Goal: Task Accomplishment & Management: Use online tool/utility

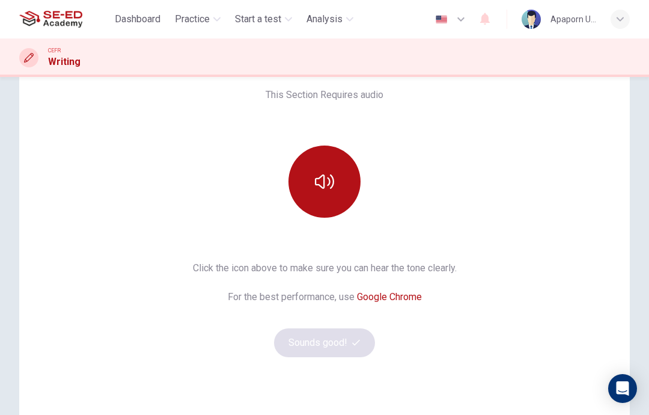
scroll to position [94, 0]
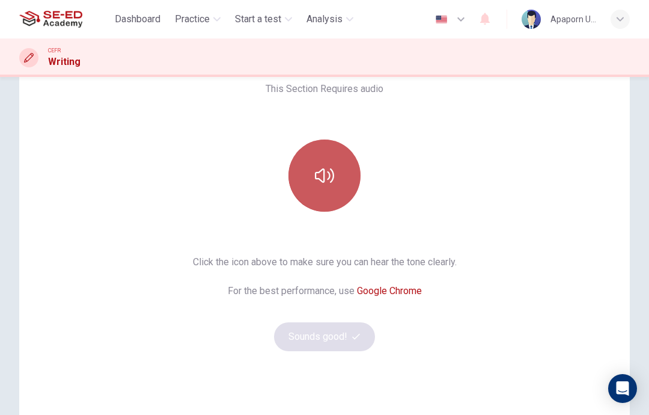
click at [321, 182] on icon "button" at bounding box center [324, 175] width 19 height 19
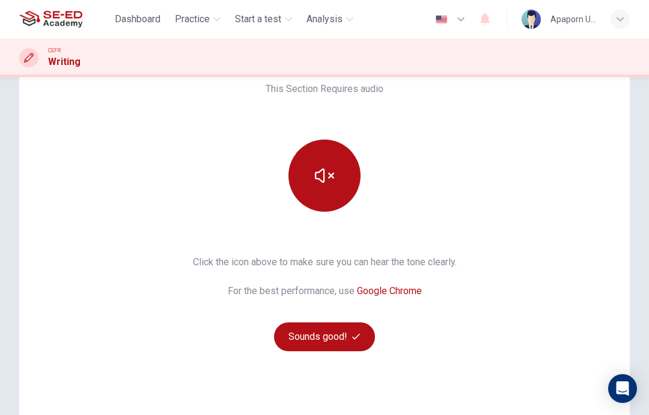
click at [308, 340] on button "Sounds good!" at bounding box center [324, 336] width 101 height 29
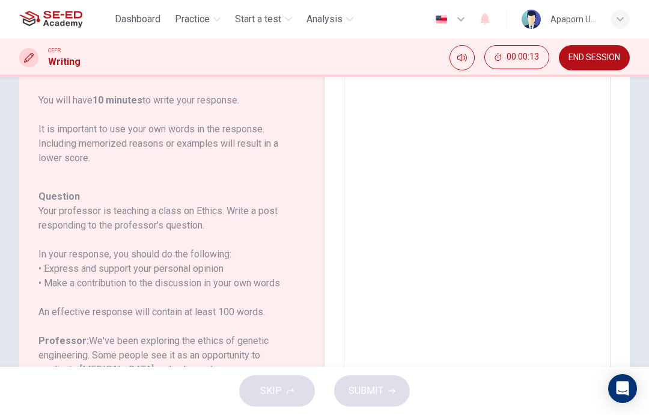
scroll to position [112, 0]
click at [197, 21] on span "Practice" at bounding box center [192, 19] width 35 height 14
click at [191, 20] on span "Practice" at bounding box center [192, 19] width 35 height 14
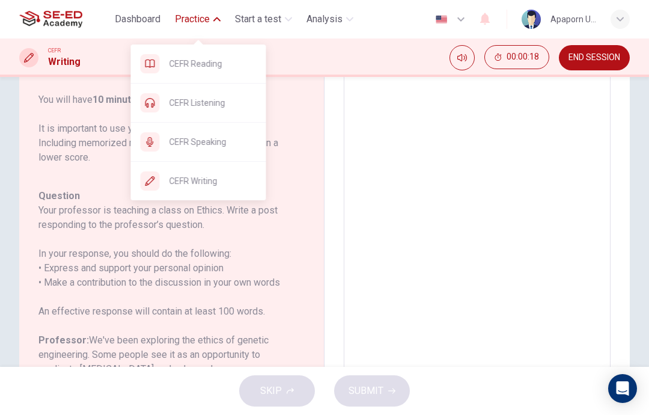
click at [189, 140] on span "CEFR Speaking" at bounding box center [213, 142] width 87 height 14
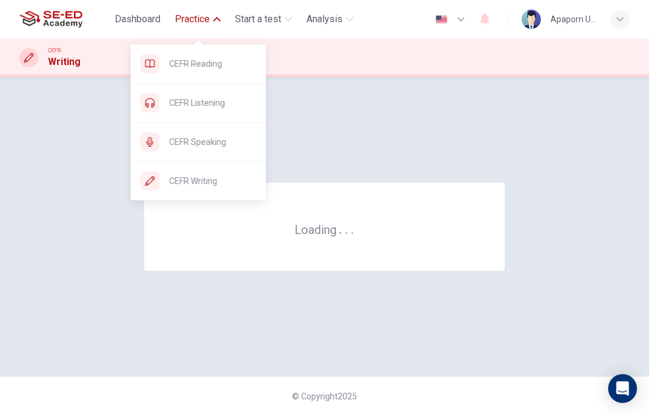
scroll to position [0, 0]
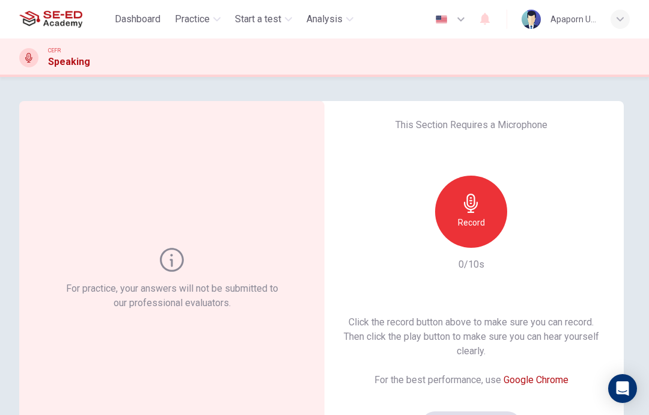
click at [477, 206] on icon "button" at bounding box center [471, 203] width 14 height 19
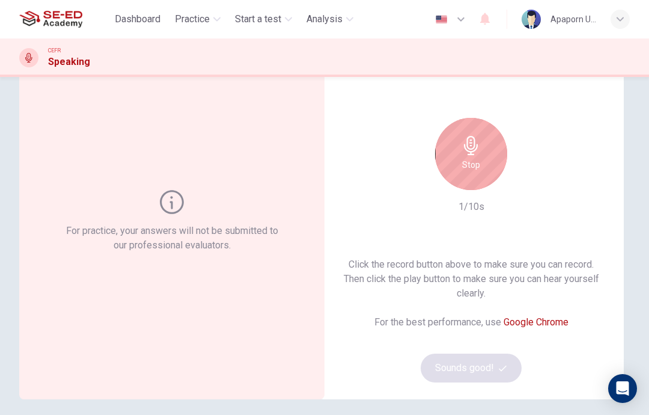
scroll to position [83, 0]
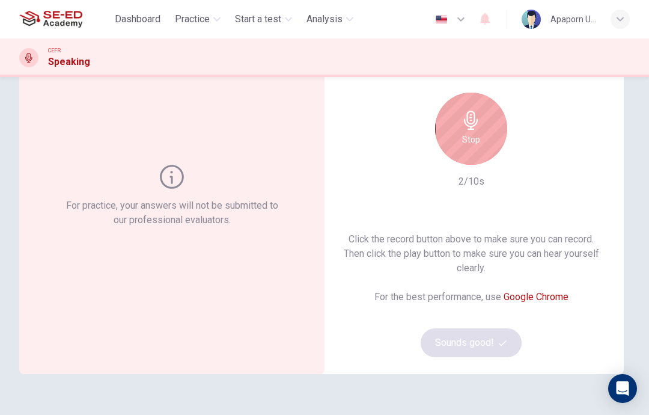
click at [471, 134] on h6 "Stop" at bounding box center [471, 139] width 18 height 14
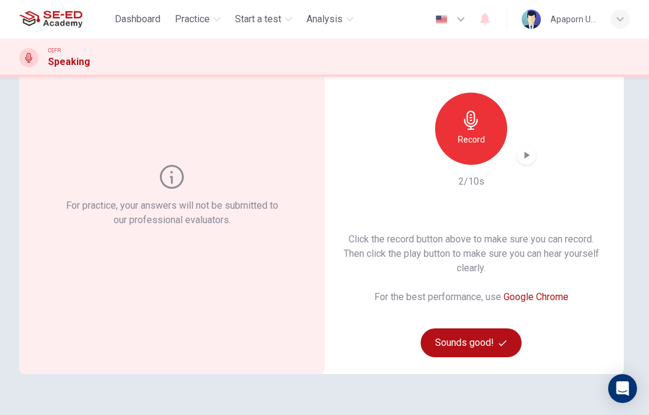
click at [482, 342] on button "Sounds good!" at bounding box center [471, 342] width 101 height 29
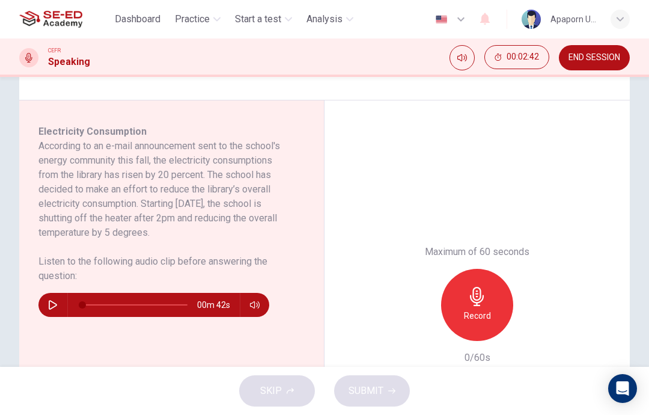
scroll to position [187, 0]
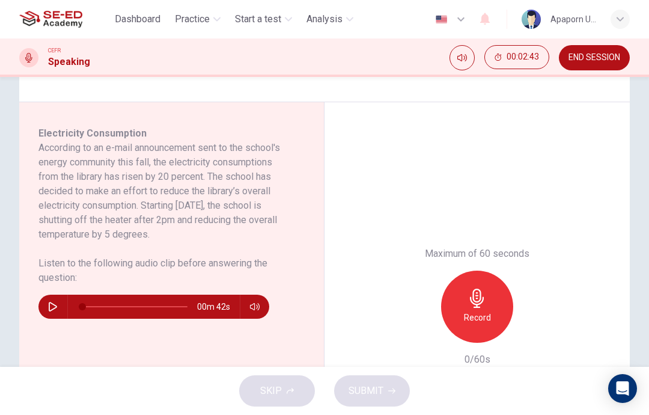
click at [57, 304] on icon "button" at bounding box center [53, 307] width 10 height 10
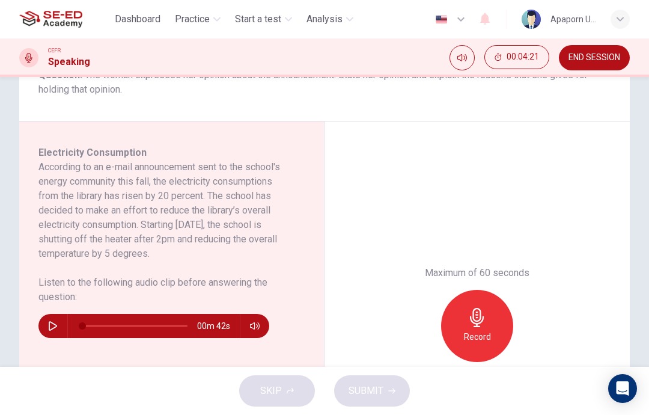
scroll to position [169, 0]
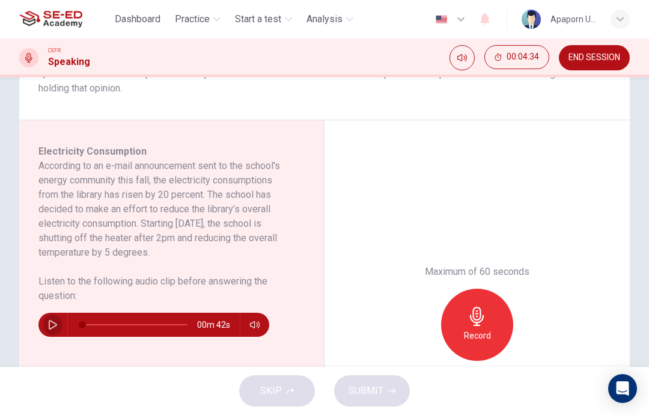
click at [55, 331] on button "button" at bounding box center [52, 325] width 19 height 24
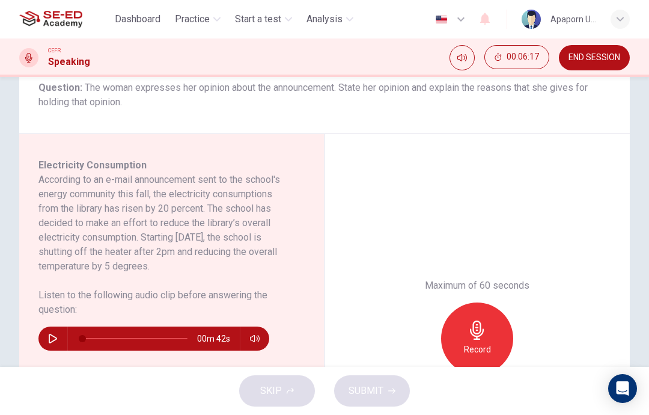
scroll to position [171, 0]
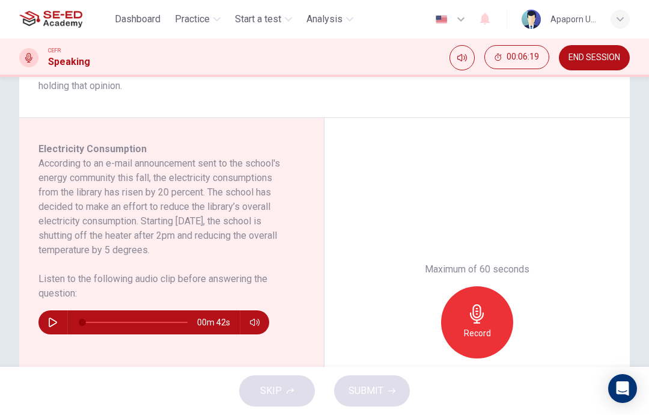
click at [58, 322] on button "button" at bounding box center [52, 322] width 19 height 24
type input "0"
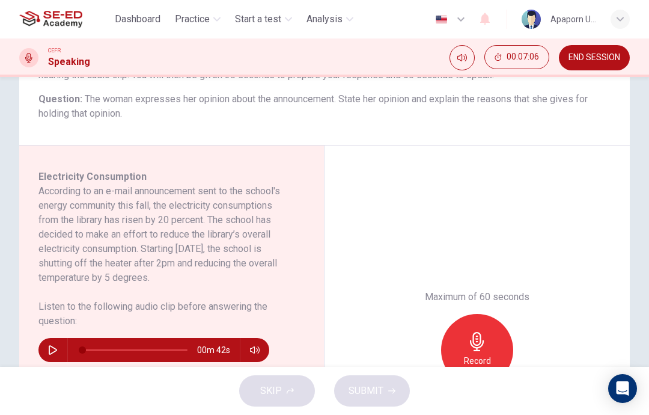
scroll to position [139, 0]
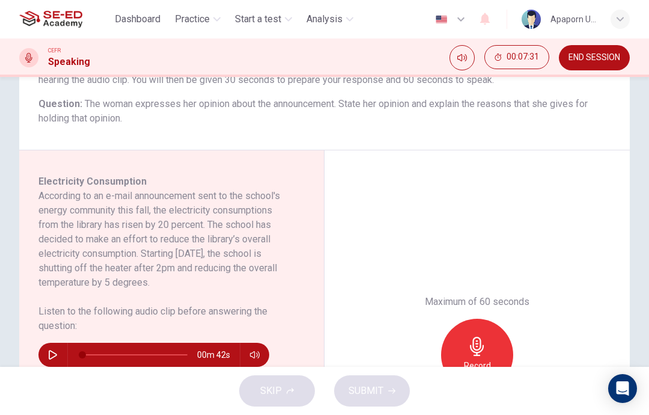
click at [480, 340] on icon "button" at bounding box center [477, 346] width 14 height 19
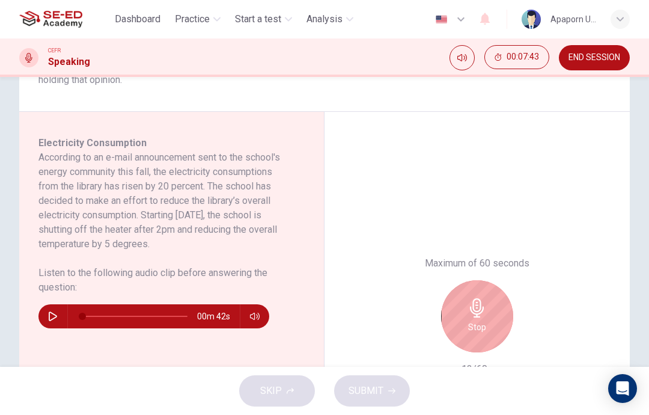
click at [481, 306] on icon "button" at bounding box center [477, 307] width 14 height 19
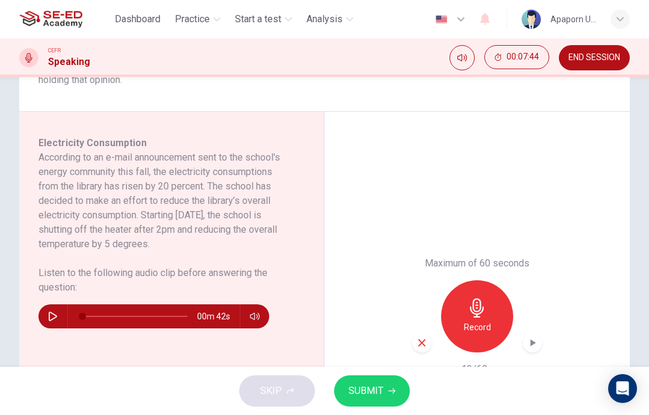
click at [426, 340] on icon "button" at bounding box center [422, 342] width 11 height 11
click at [485, 307] on icon "button" at bounding box center [477, 307] width 19 height 19
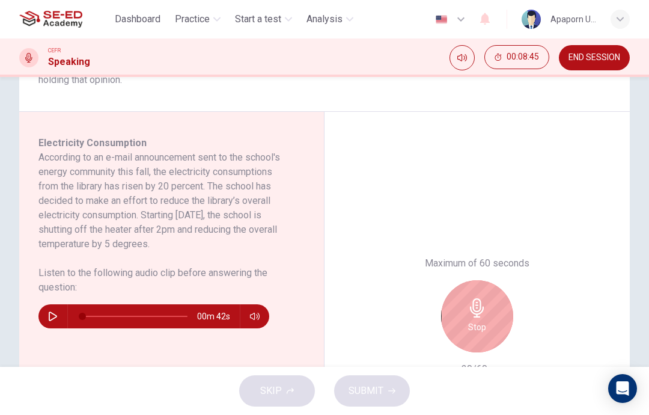
click at [480, 304] on icon "button" at bounding box center [477, 307] width 14 height 19
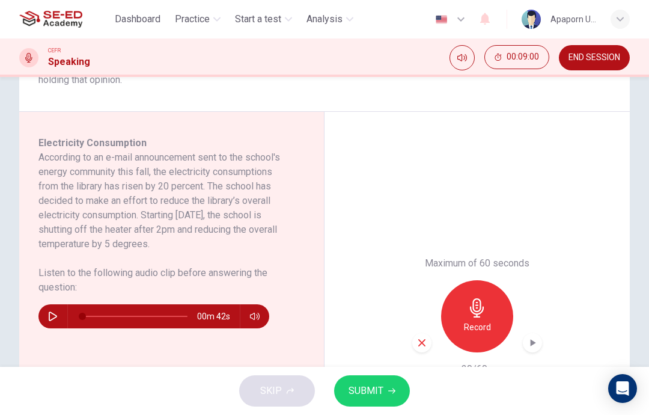
click at [376, 392] on span "SUBMIT" at bounding box center [366, 390] width 35 height 17
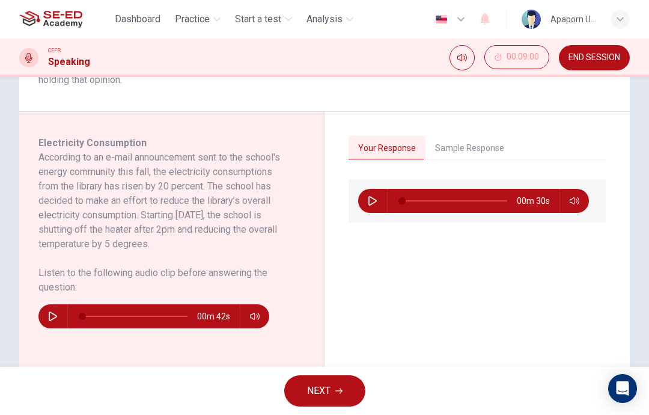
click at [314, 385] on span "NEXT" at bounding box center [318, 390] width 23 height 17
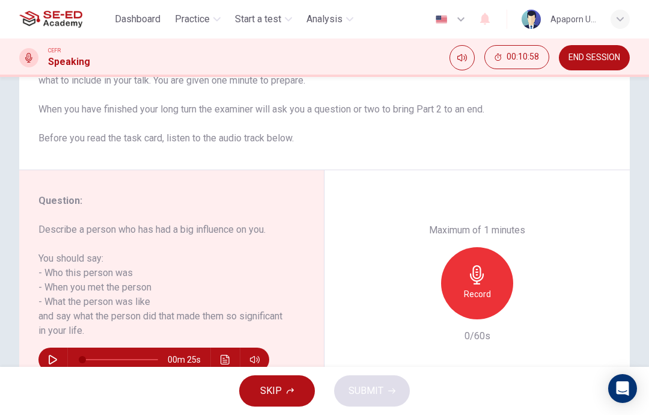
scroll to position [1, 0]
click at [479, 265] on icon "button" at bounding box center [477, 274] width 14 height 19
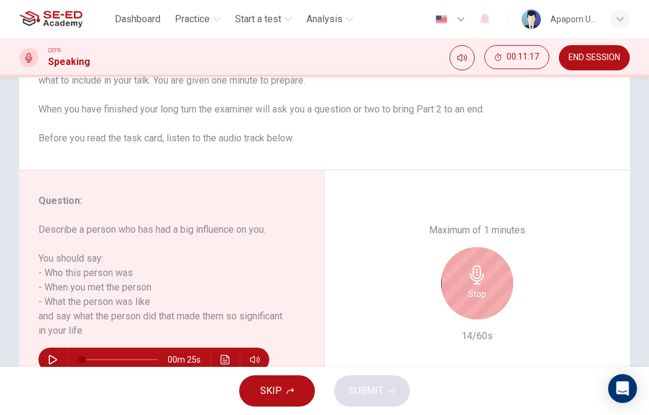
click at [473, 265] on icon "button" at bounding box center [477, 274] width 19 height 19
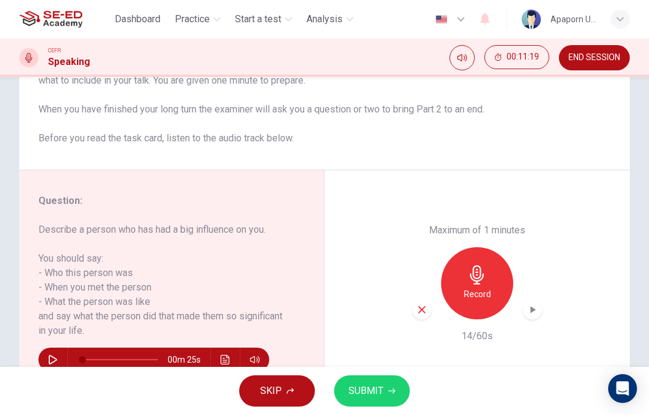
click at [420, 304] on icon "button" at bounding box center [422, 309] width 11 height 11
click at [483, 265] on icon "button" at bounding box center [477, 274] width 19 height 19
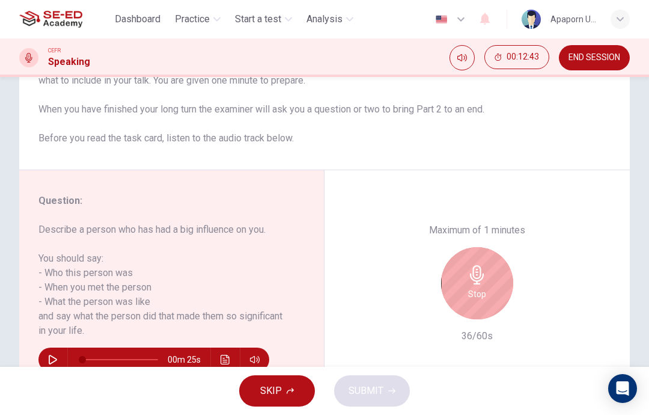
click at [480, 265] on icon "button" at bounding box center [477, 274] width 19 height 19
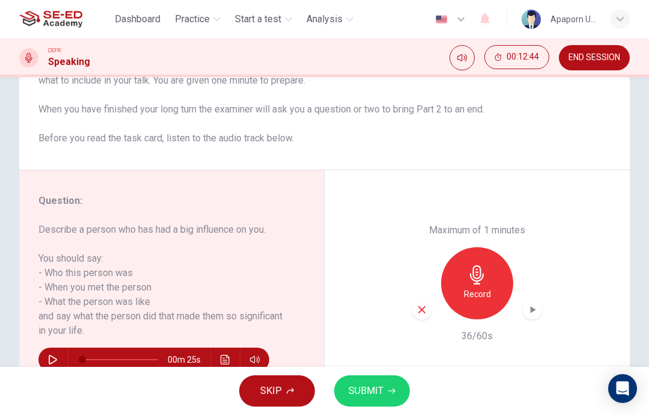
click at [425, 304] on icon "button" at bounding box center [422, 309] width 11 height 11
click at [480, 265] on icon "button" at bounding box center [477, 274] width 19 height 19
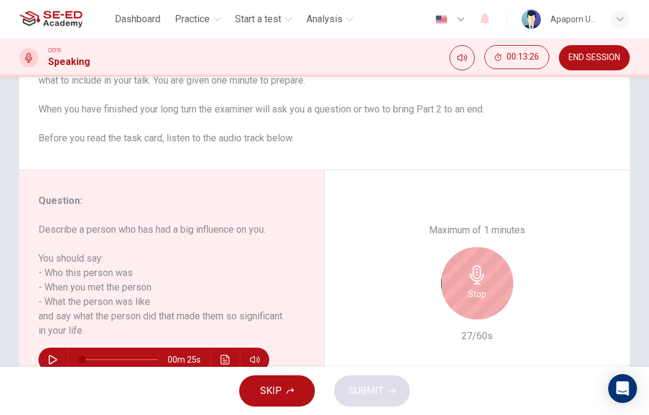
click at [474, 265] on icon "button" at bounding box center [477, 274] width 14 height 19
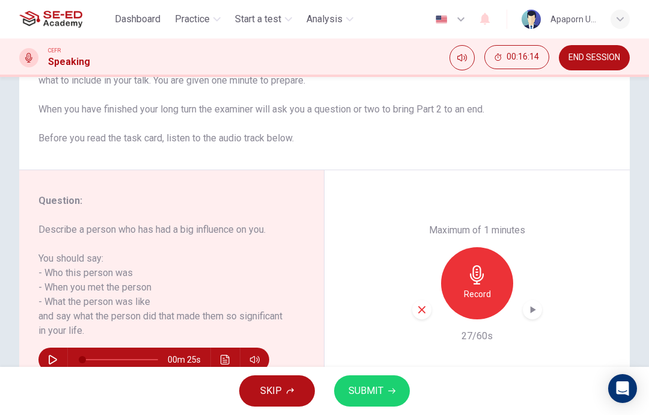
click at [420, 304] on icon "button" at bounding box center [422, 309] width 11 height 11
click at [494, 253] on div "Record" at bounding box center [477, 283] width 72 height 72
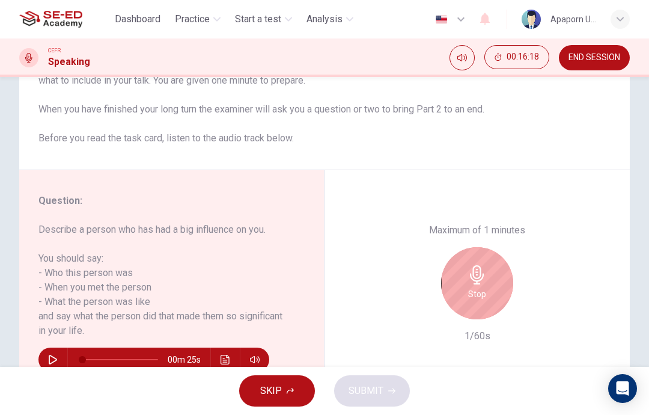
scroll to position [106, 0]
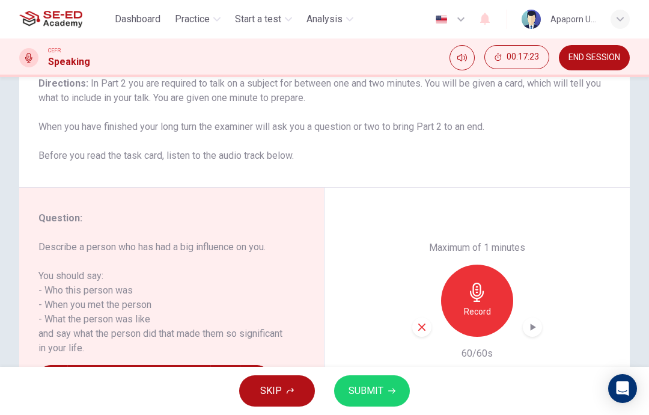
click at [431, 318] on div "button" at bounding box center [422, 327] width 19 height 19
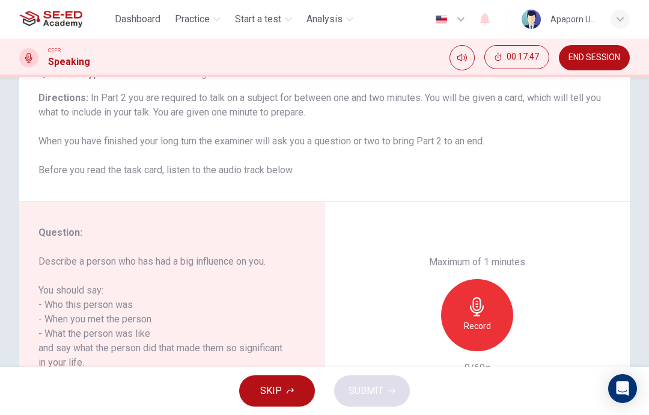
scroll to position [89, 0]
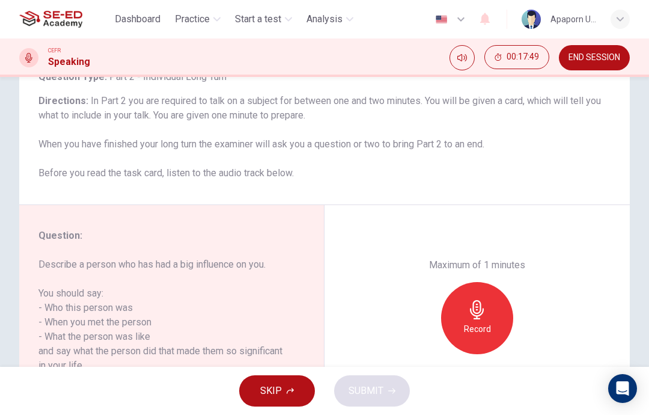
click at [480, 300] on icon "button" at bounding box center [477, 309] width 14 height 19
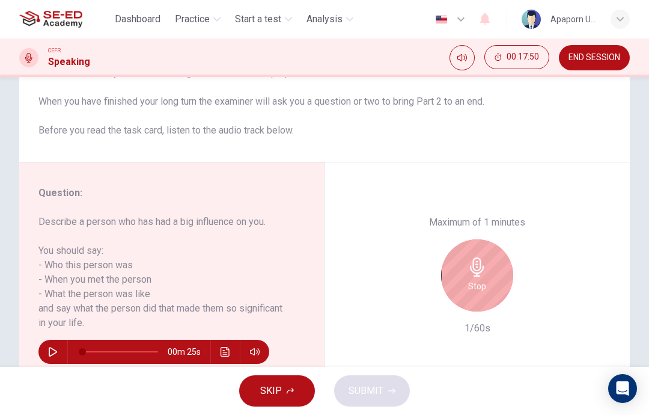
scroll to position [135, 0]
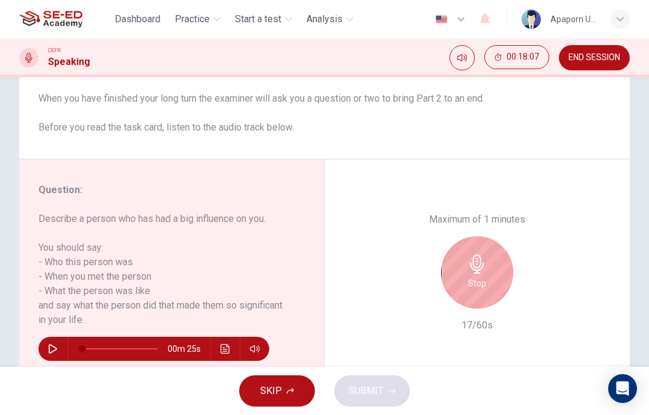
click at [471, 254] on icon "button" at bounding box center [477, 263] width 19 height 19
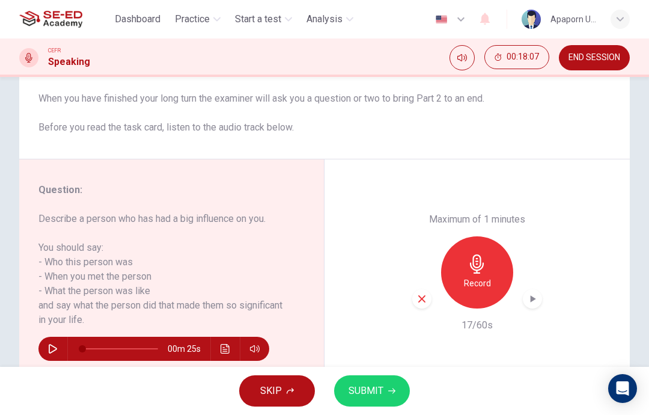
click at [422, 293] on icon "button" at bounding box center [422, 298] width 11 height 11
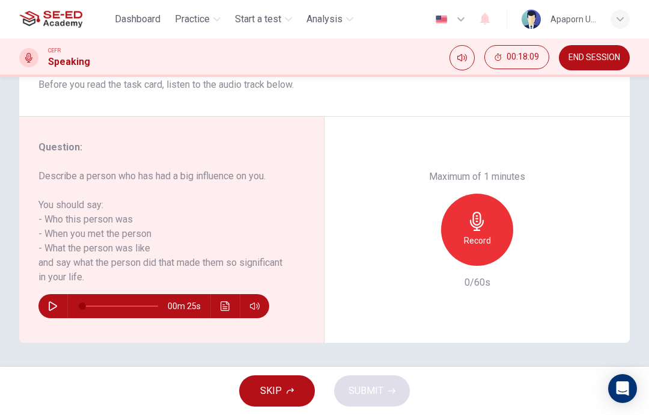
scroll to position [177, 0]
click at [487, 194] on div "Record" at bounding box center [477, 230] width 72 height 72
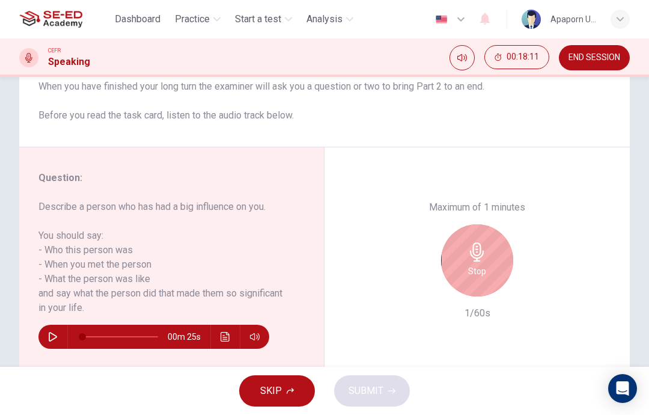
scroll to position [140, 0]
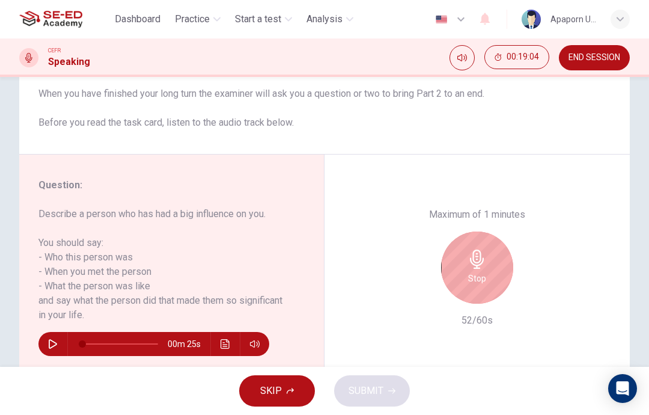
click at [477, 241] on div "Stop" at bounding box center [477, 268] width 72 height 72
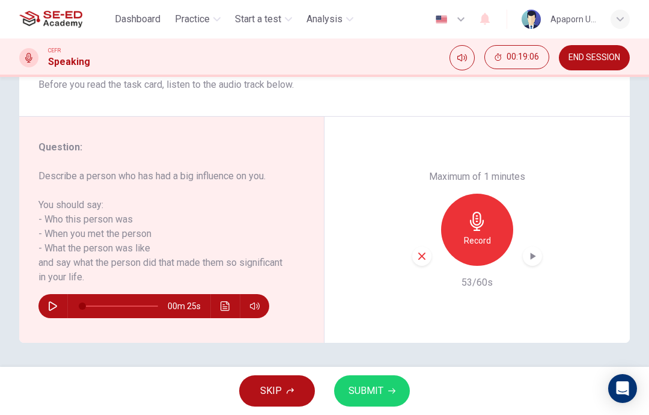
scroll to position [177, 0]
click at [373, 384] on span "SUBMIT" at bounding box center [366, 390] width 35 height 17
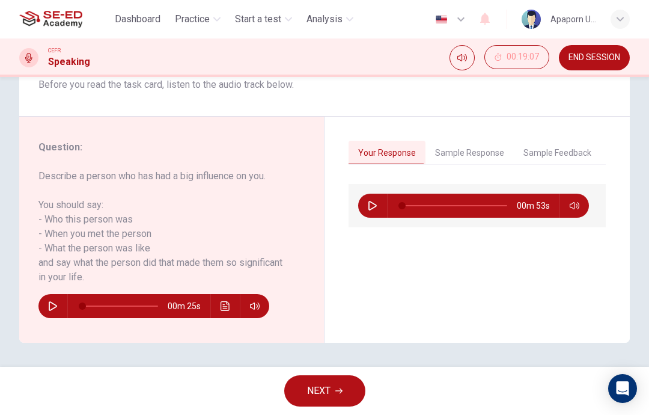
click at [319, 395] on span "NEXT" at bounding box center [318, 390] width 23 height 17
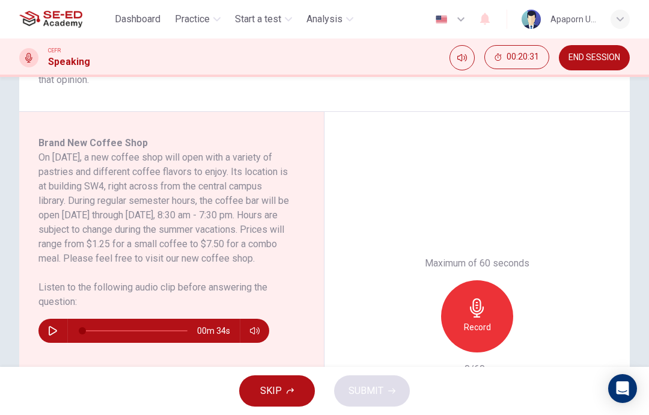
scroll to position [174, 0]
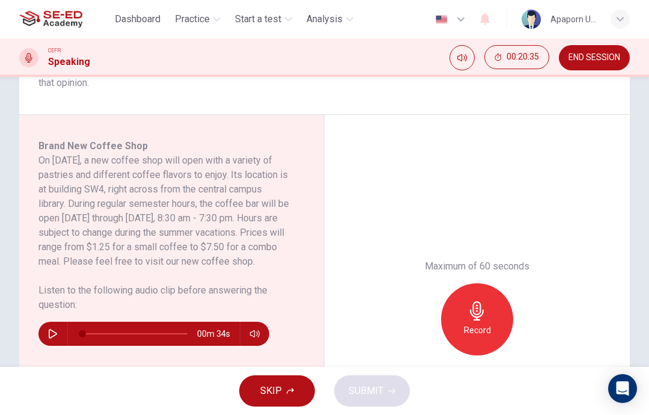
click at [57, 339] on icon "button" at bounding box center [53, 334] width 8 height 10
type input "0"
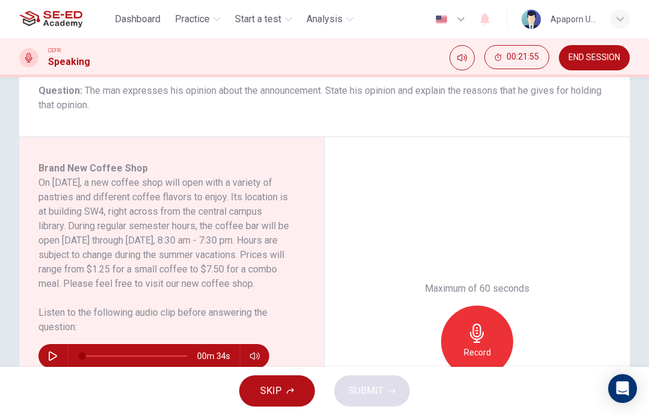
scroll to position [140, 0]
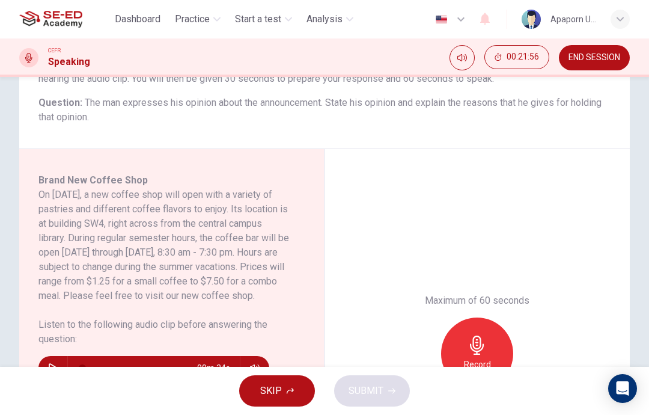
click at [585, 56] on span "END SESSION" at bounding box center [595, 58] width 52 height 10
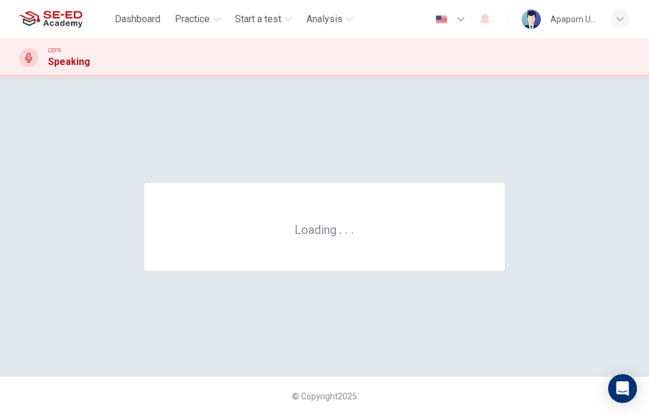
scroll to position [0, 0]
